Goal: Use online tool/utility: Utilize a website feature to perform a specific function

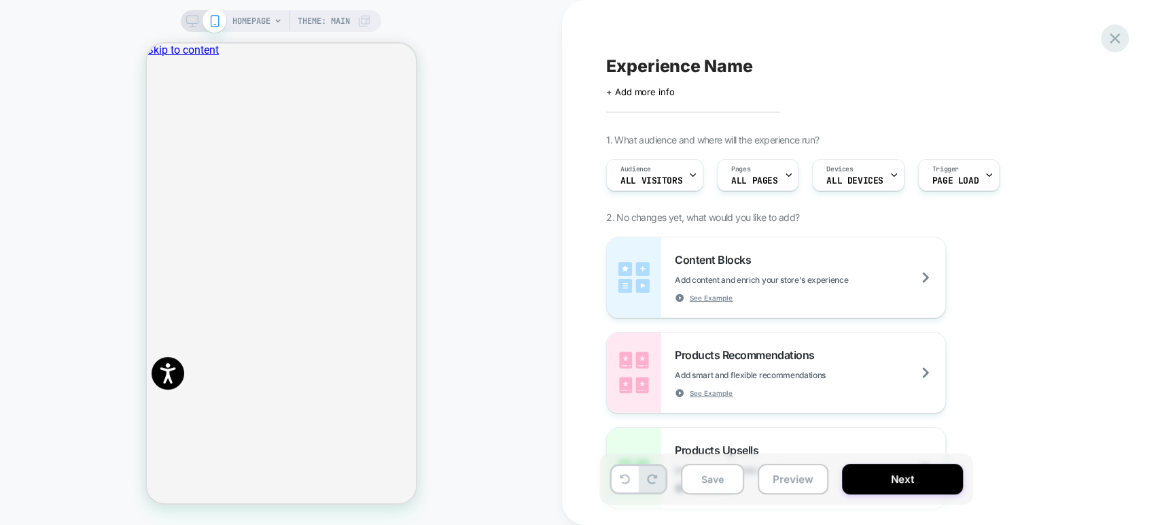
click at [1117, 36] on icon at bounding box center [1115, 38] width 10 height 10
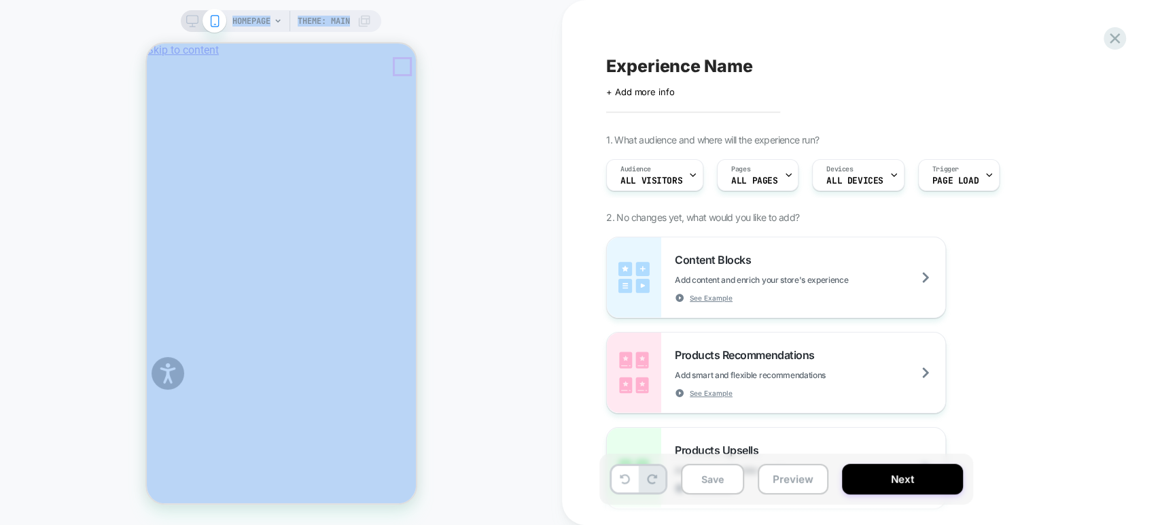
scroll to position [0, 538]
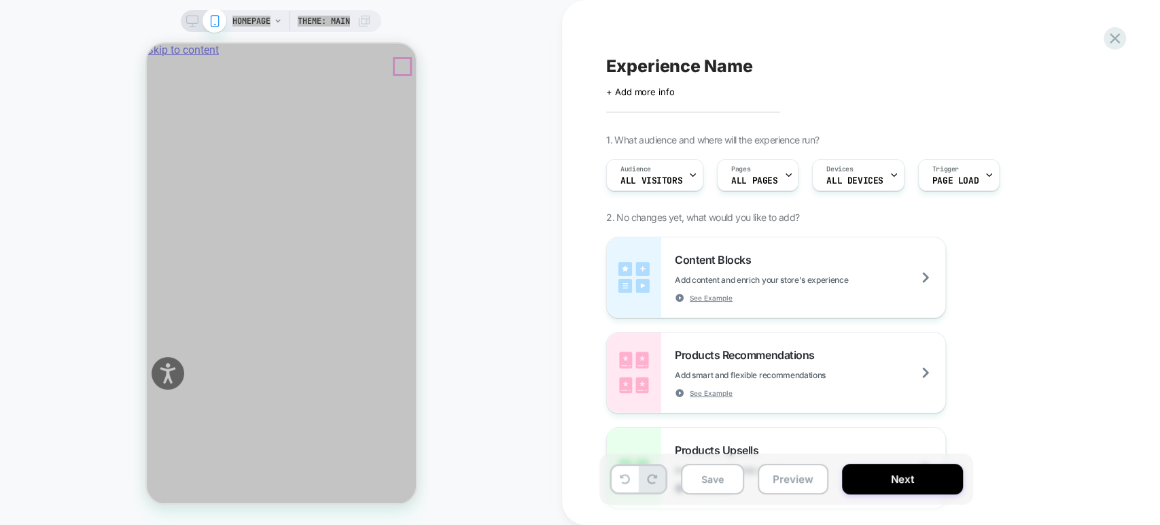
click at [152, 113] on icon "Close" at bounding box center [152, 113] width 0 height 0
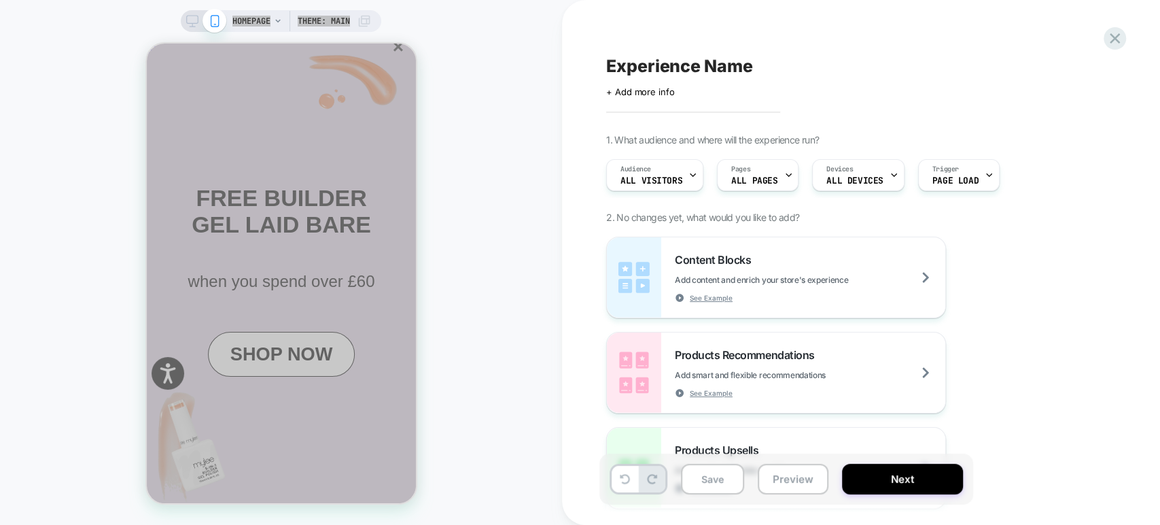
scroll to position [0, 0]
click at [388, 58] on button "×" at bounding box center [397, 46] width 19 height 23
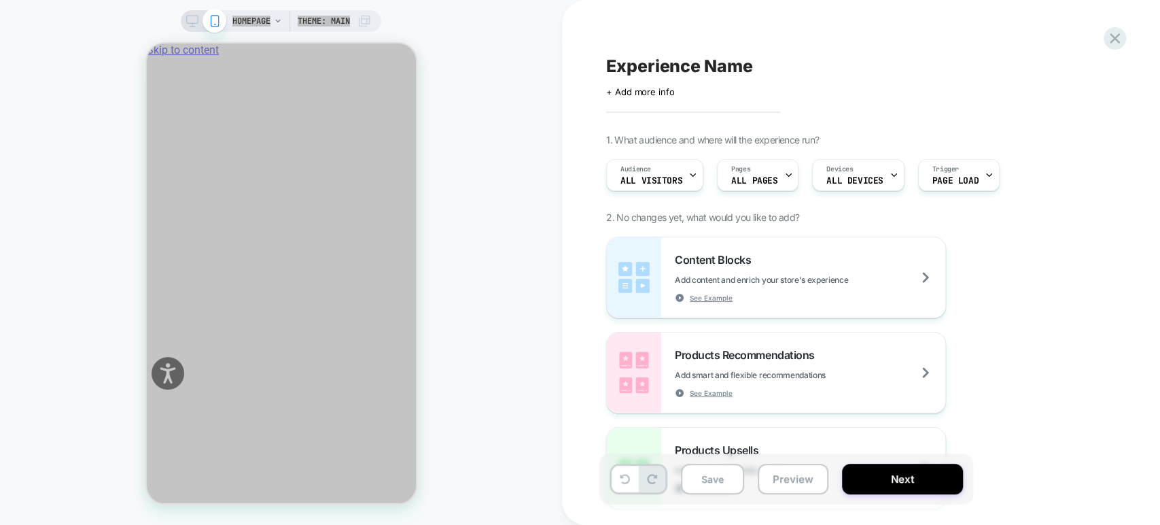
scroll to position [0, 808]
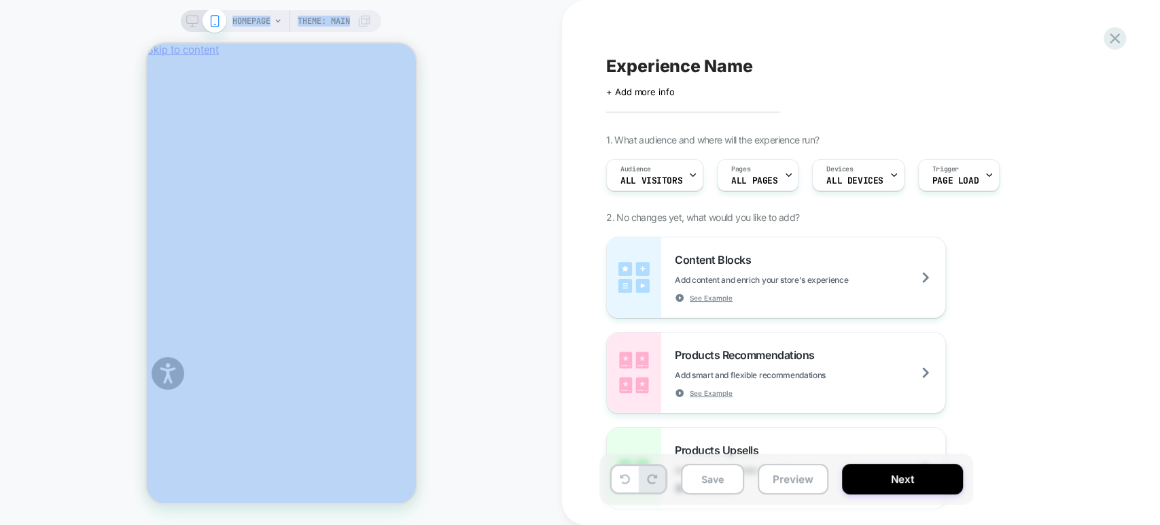
click at [215, 524] on div at bounding box center [580, 525] width 1160 height 0
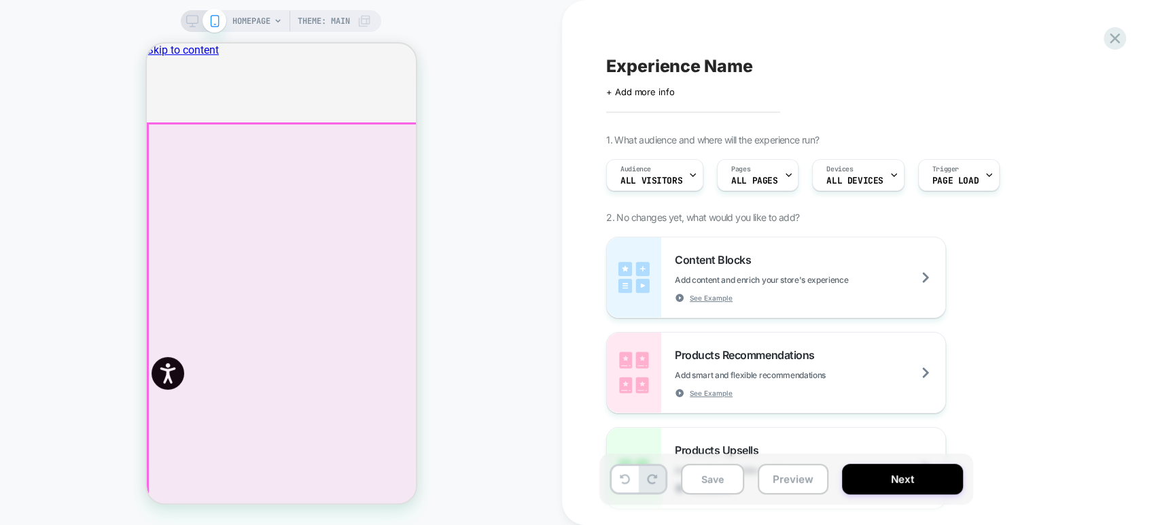
drag, startPoint x: 241, startPoint y: 135, endPoint x: 433, endPoint y: 34, distance: 217.3
click at [451, 38] on div "HOMEPAGE Theme: MAIN" at bounding box center [281, 262] width 562 height 497
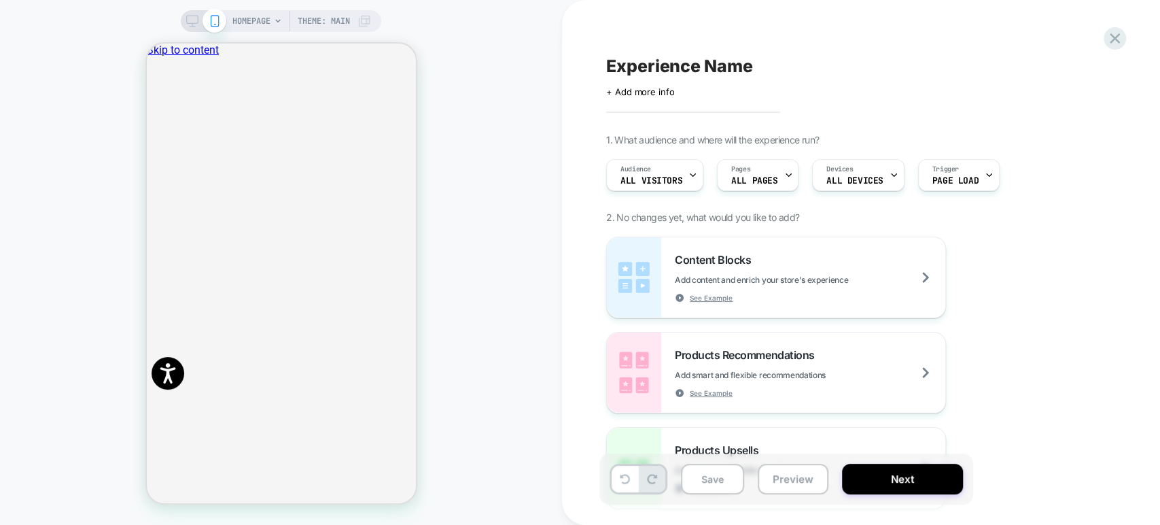
click at [189, 18] on icon at bounding box center [192, 21] width 12 height 12
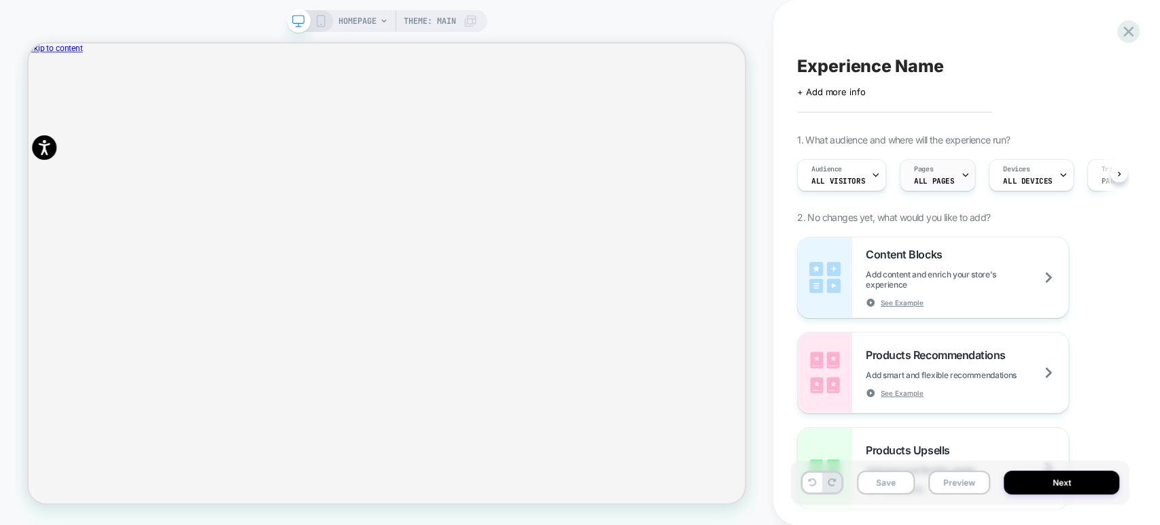
click at [929, 172] on div "Pages ALL PAGES" at bounding box center [933, 175] width 67 height 31
click at [929, 172] on div "Audience All Visitors Choose where the experience should be displayed All Pages…" at bounding box center [952, 175] width 325 height 46
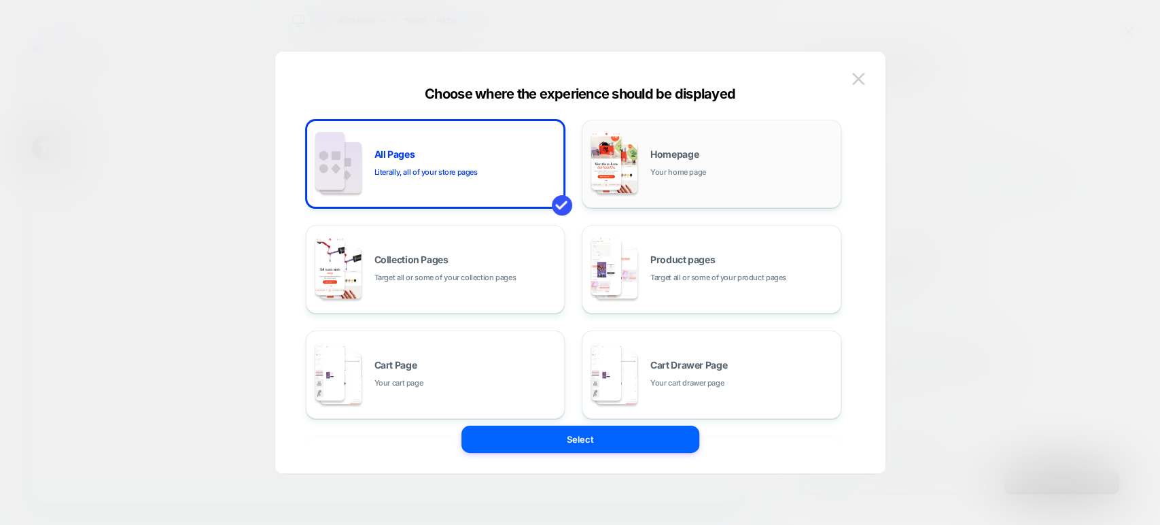
click at [706, 147] on div "Homepage Your home page" at bounding box center [711, 163] width 245 height 75
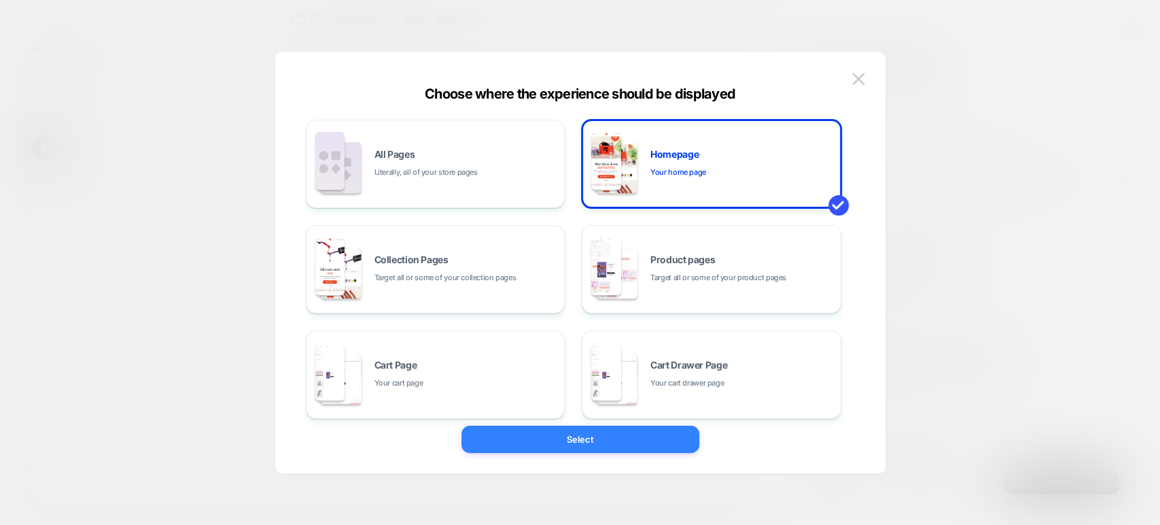
scroll to position [0, 955]
drag, startPoint x: 600, startPoint y: 436, endPoint x: 762, endPoint y: 519, distance: 182.0
click at [600, 436] on button "Select" at bounding box center [580, 438] width 238 height 27
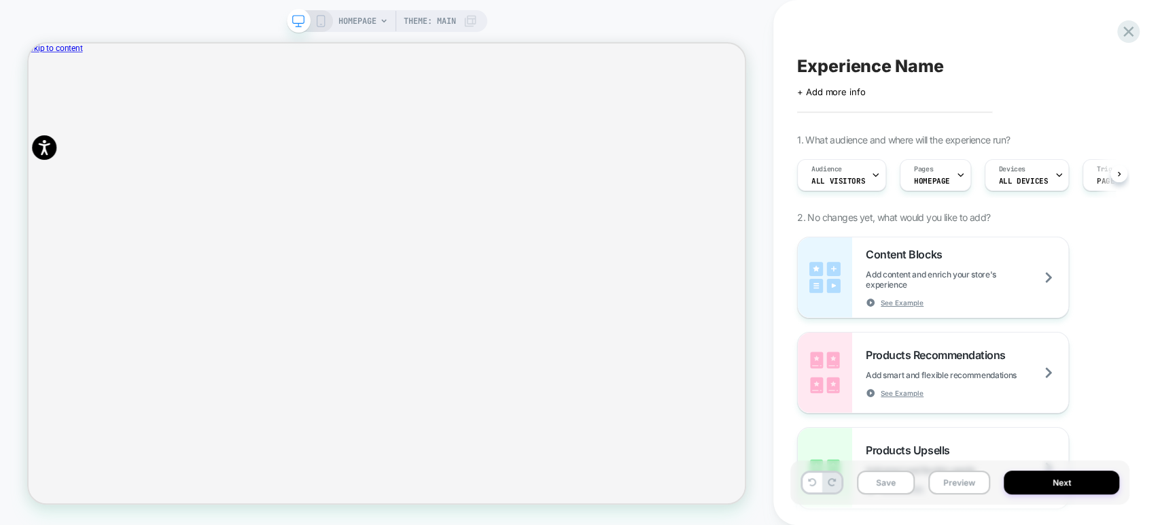
scroll to position [0, 140]
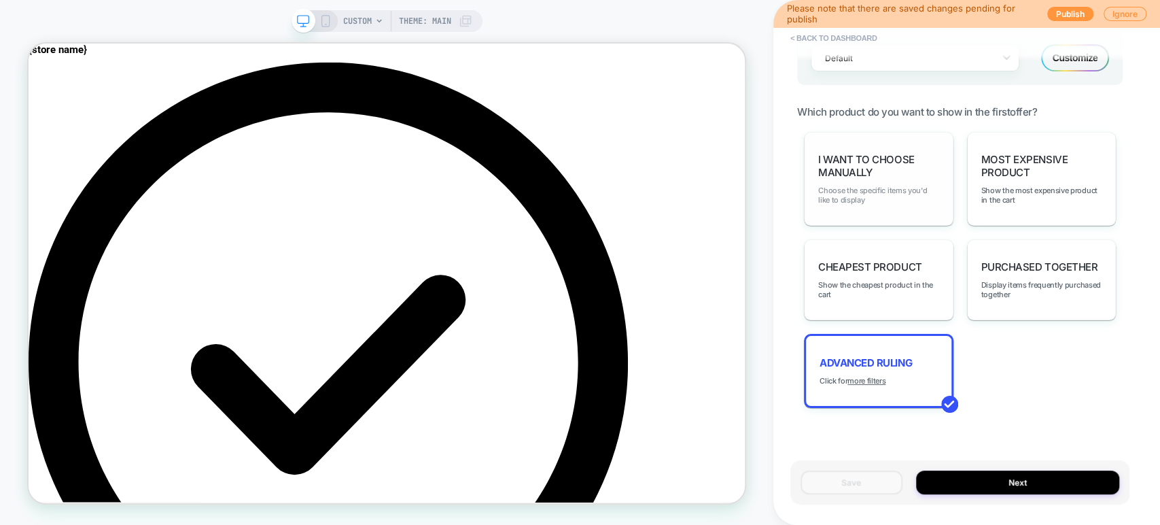
scroll to position [913, 0]
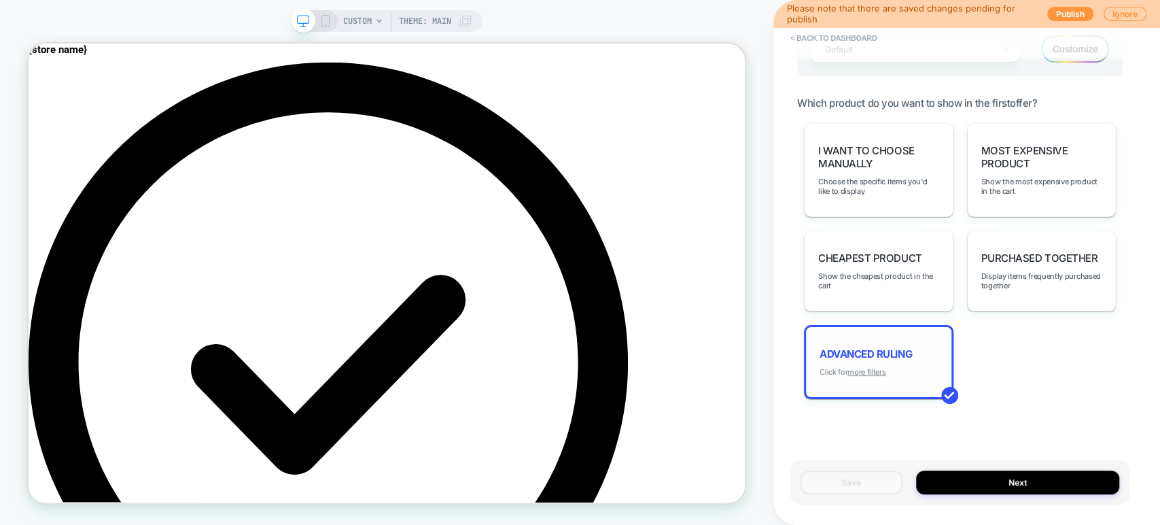
click at [862, 367] on u "more filters" at bounding box center [866, 372] width 38 height 10
click at [874, 367] on u "more filters" at bounding box center [866, 372] width 38 height 10
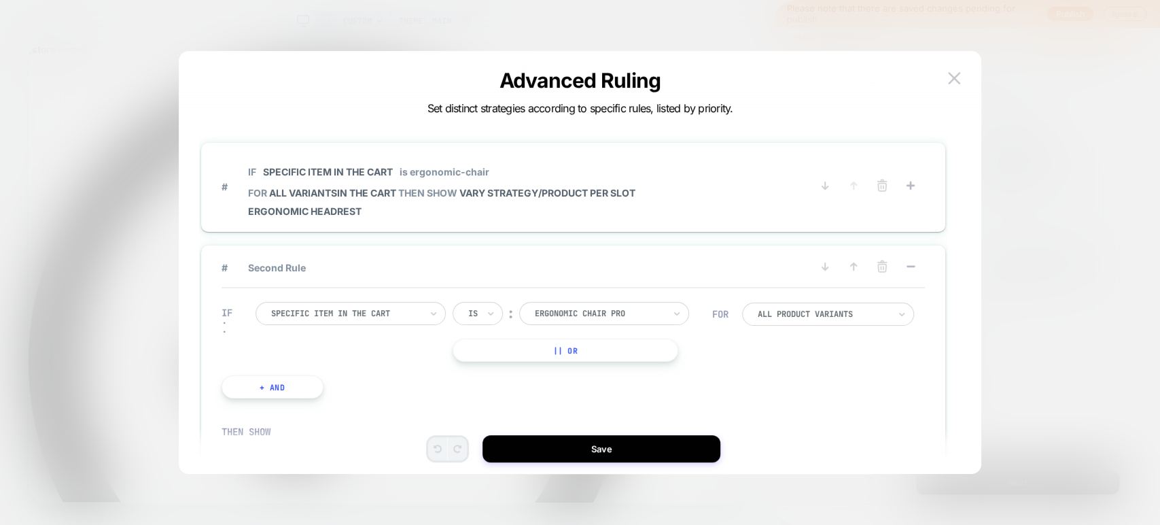
scroll to position [40, 0]
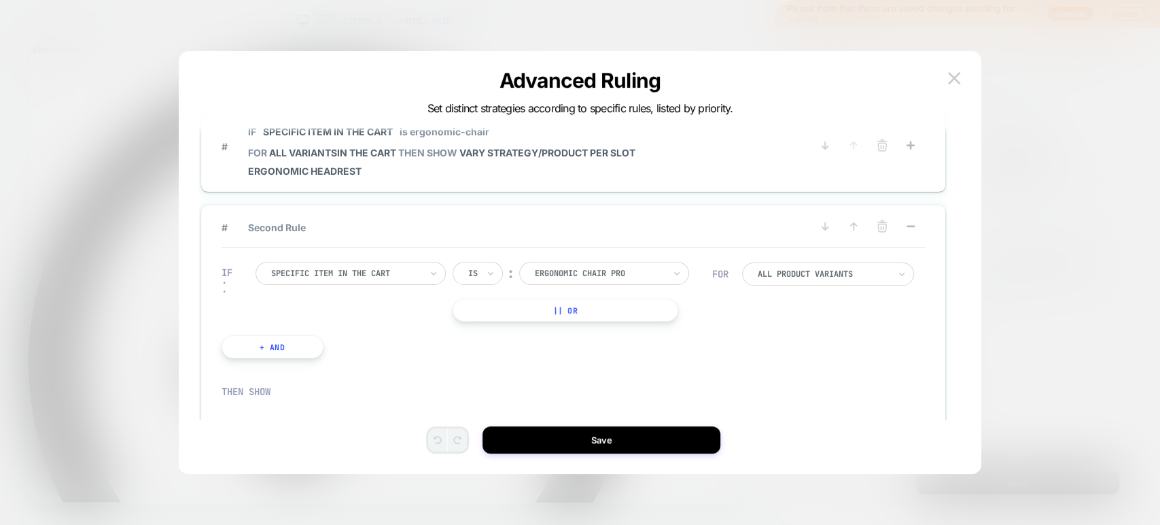
click at [433, 340] on div "IF Specific item in the cart Is ︰ ergonomic chair pro ERGONOMIC CHAIR PRO || Or…" at bounding box center [467, 309] width 504 height 137
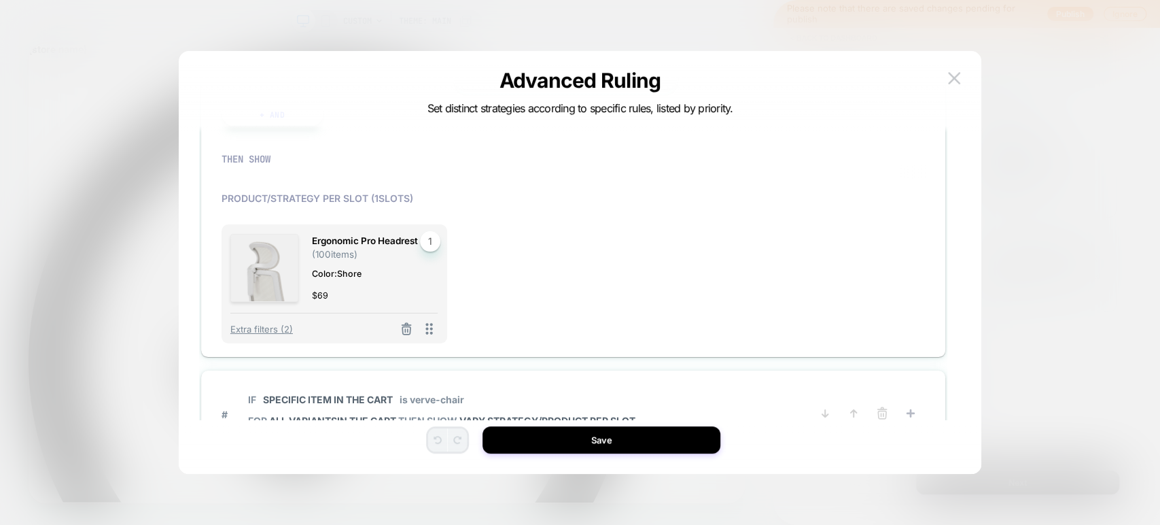
scroll to position [226, 0]
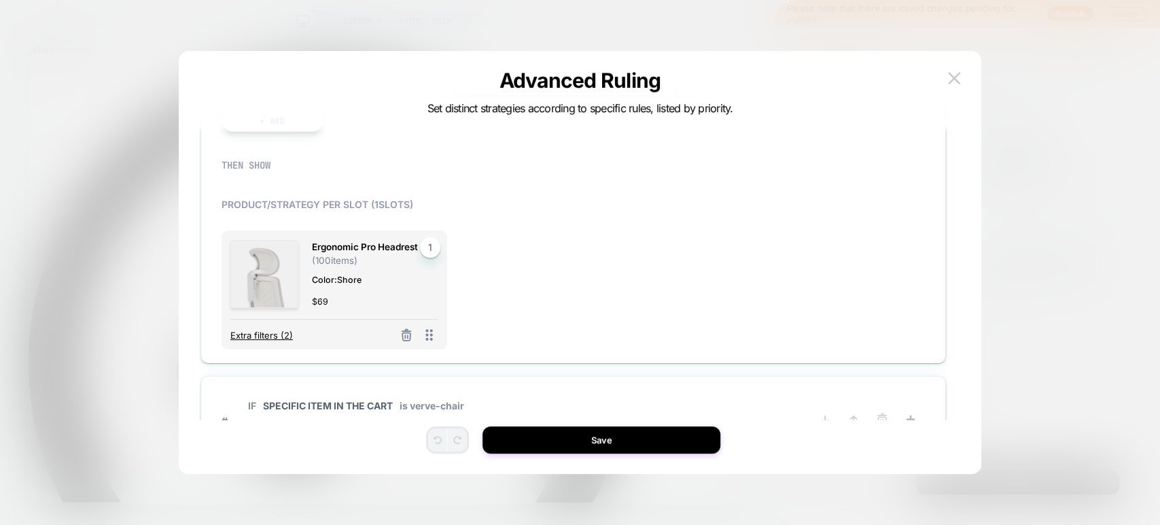
click at [263, 336] on span "Extra filters (2)" at bounding box center [261, 335] width 63 height 11
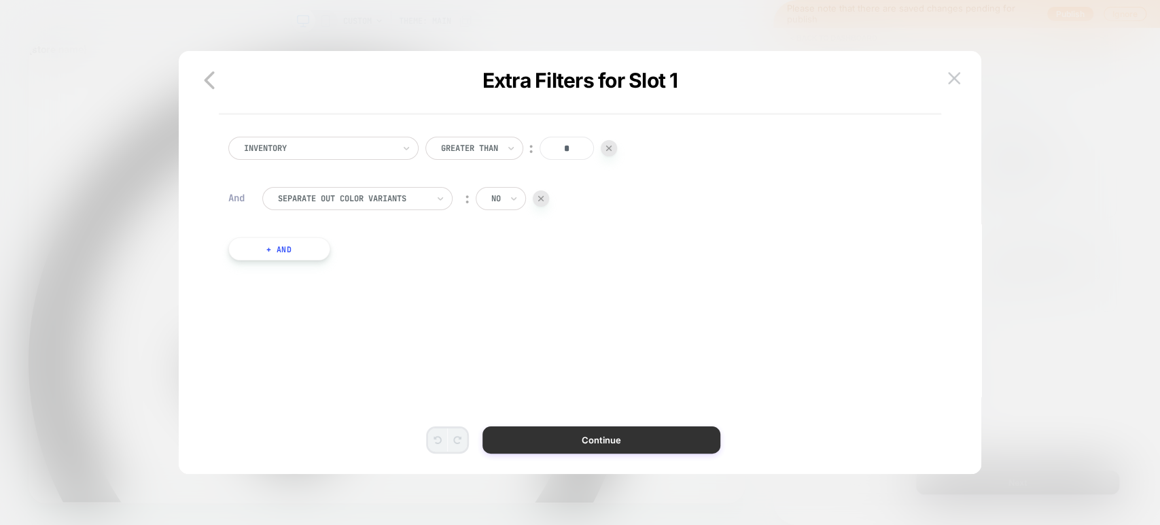
click at [525, 436] on button "Continue" at bounding box center [601, 439] width 238 height 27
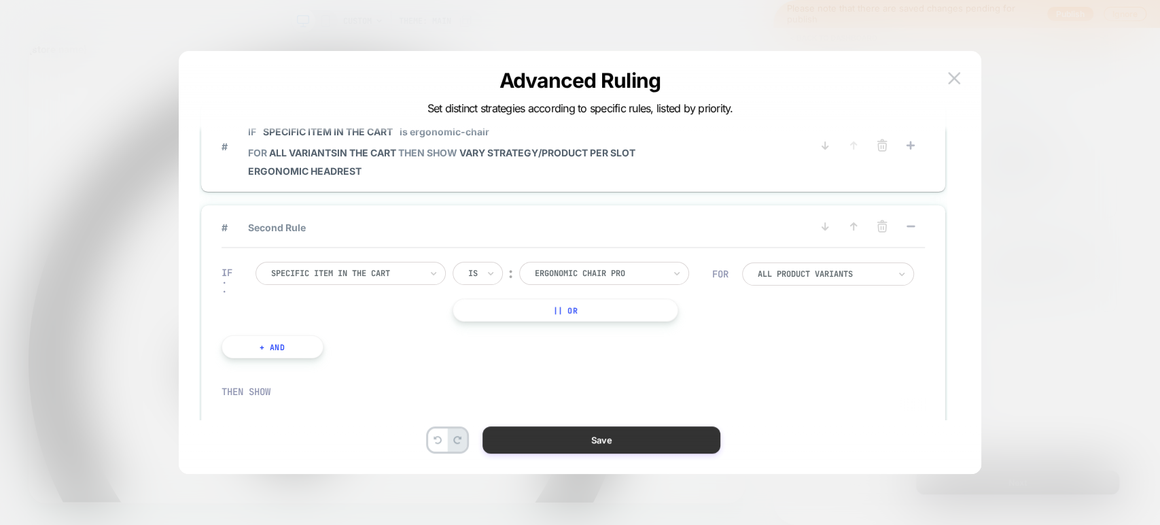
click at [507, 429] on button "Save" at bounding box center [601, 439] width 238 height 27
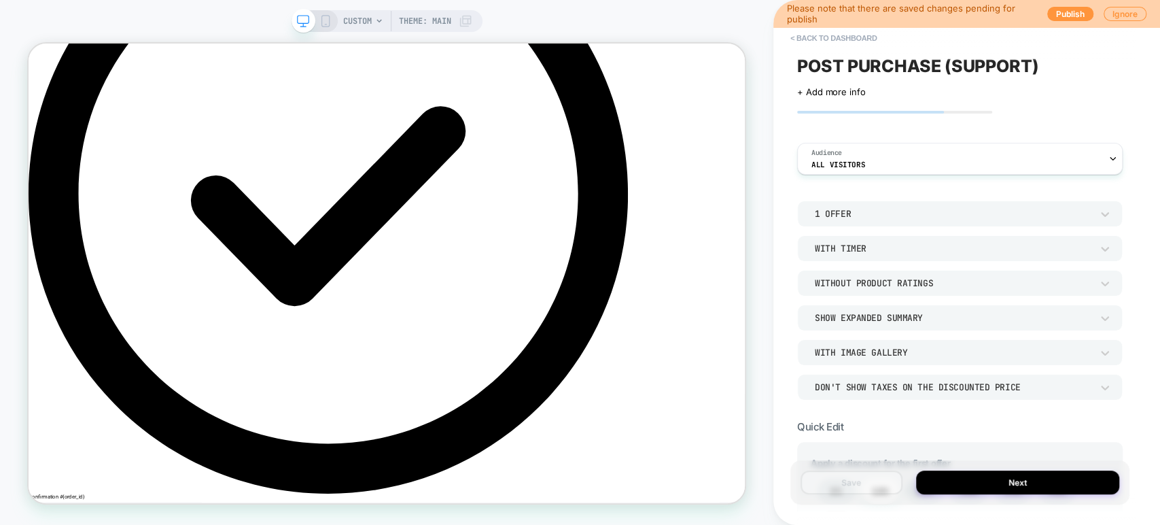
scroll to position [226, 0]
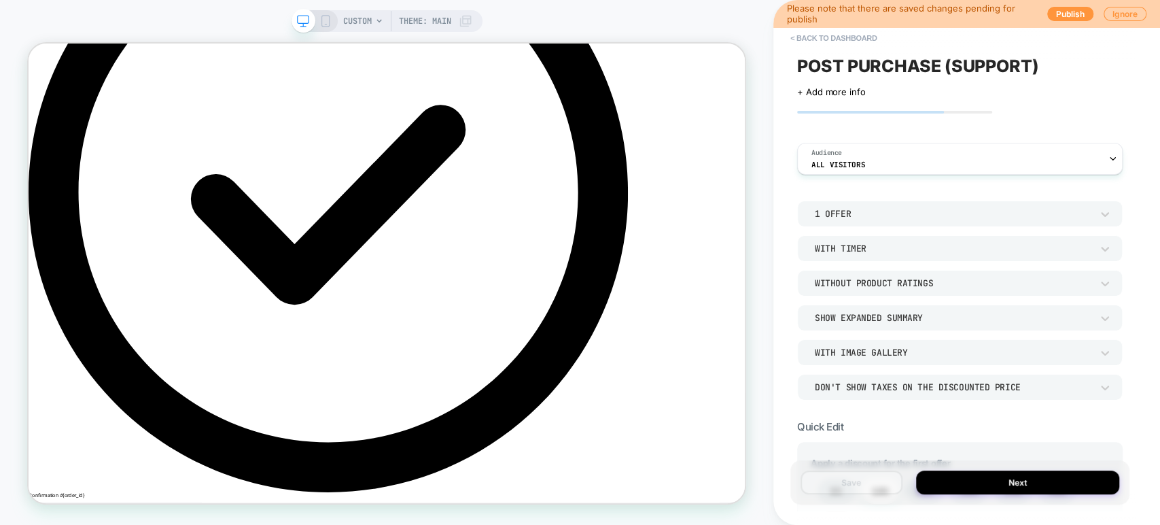
select select "*********"
